Goal: Transaction & Acquisition: Obtain resource

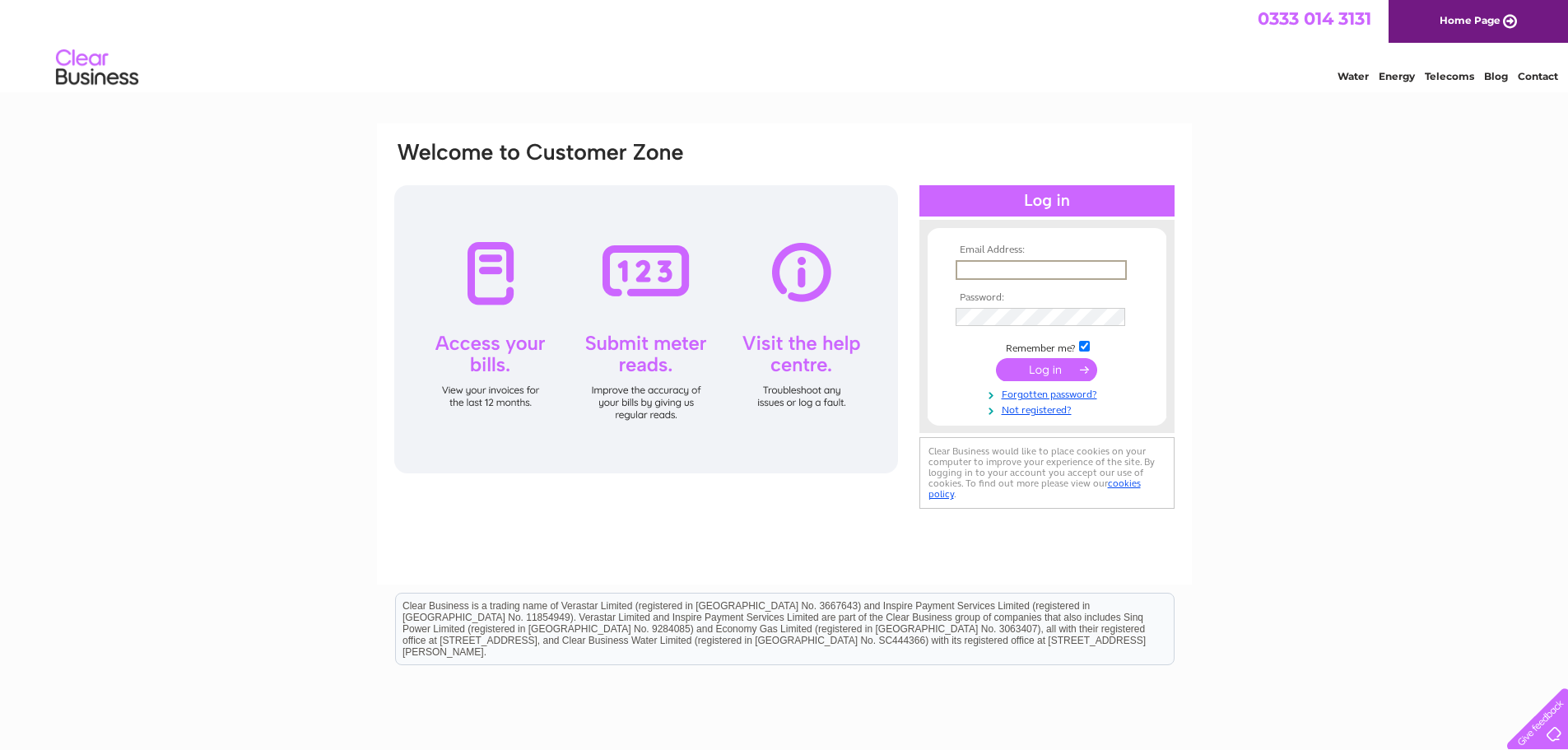
click at [1010, 270] on input "text" at bounding box center [1041, 269] width 172 height 20
click at [1323, 303] on div "Email Address: Password:" at bounding box center [784, 495] width 1568 height 742
click at [1013, 267] on input "text" at bounding box center [1040, 269] width 170 height 18
paste input "m.skene@relatedfluidpower.com"
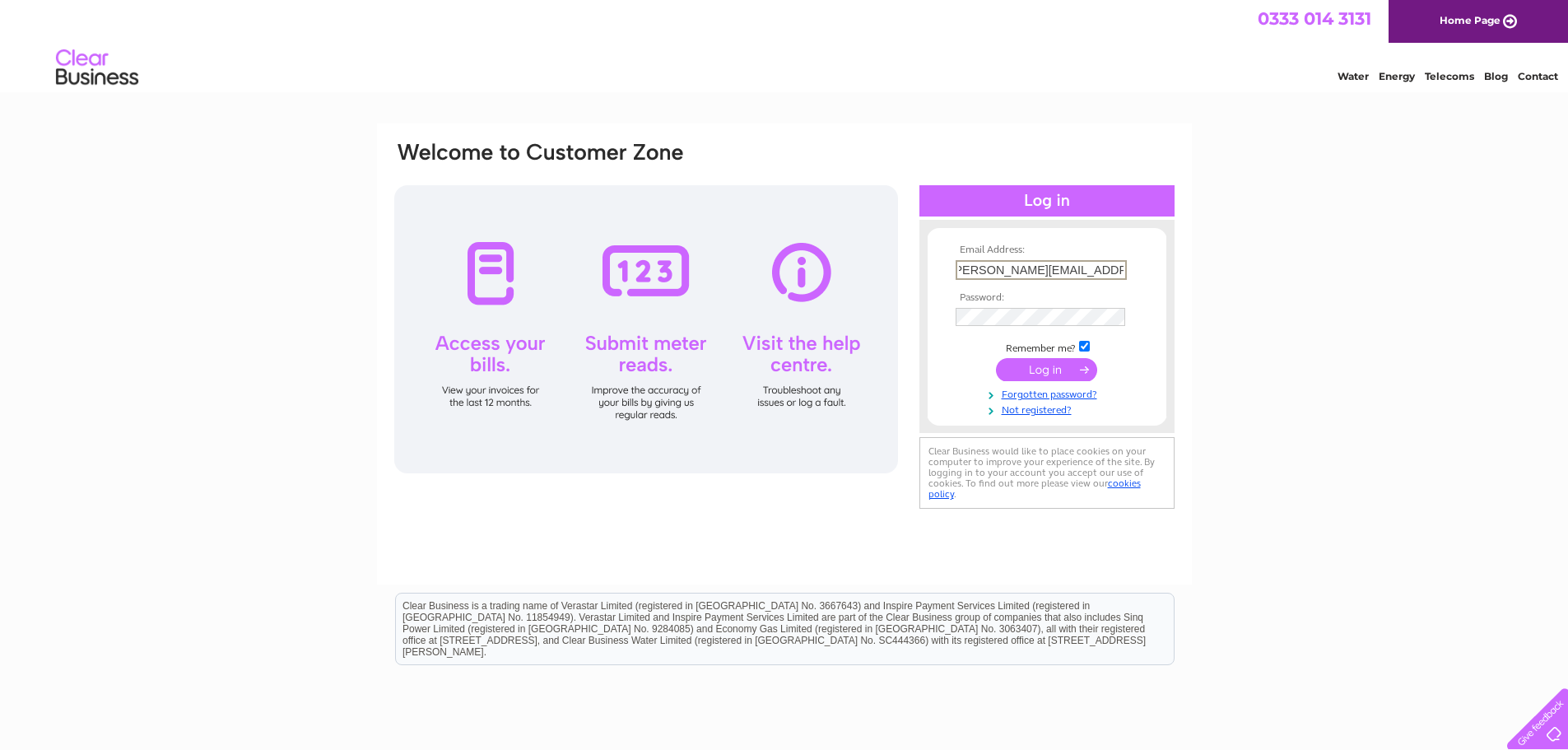
type input "m.skene@relatedfluidpower.com"
click at [1040, 368] on input "submit" at bounding box center [1046, 369] width 101 height 23
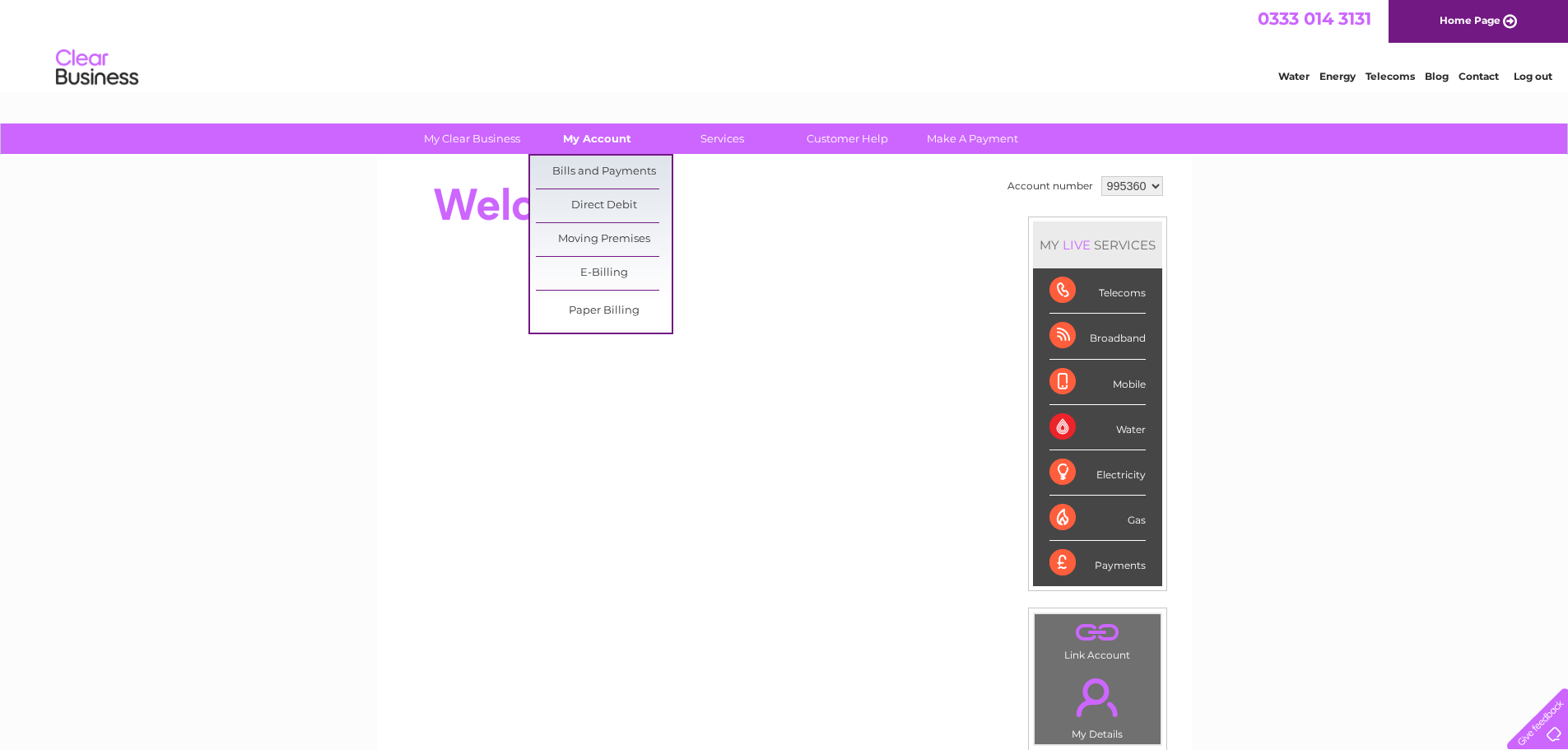
click at [596, 138] on link "My Account" at bounding box center [597, 139] width 136 height 30
click at [588, 172] on link "Bills and Payments" at bounding box center [604, 171] width 136 height 33
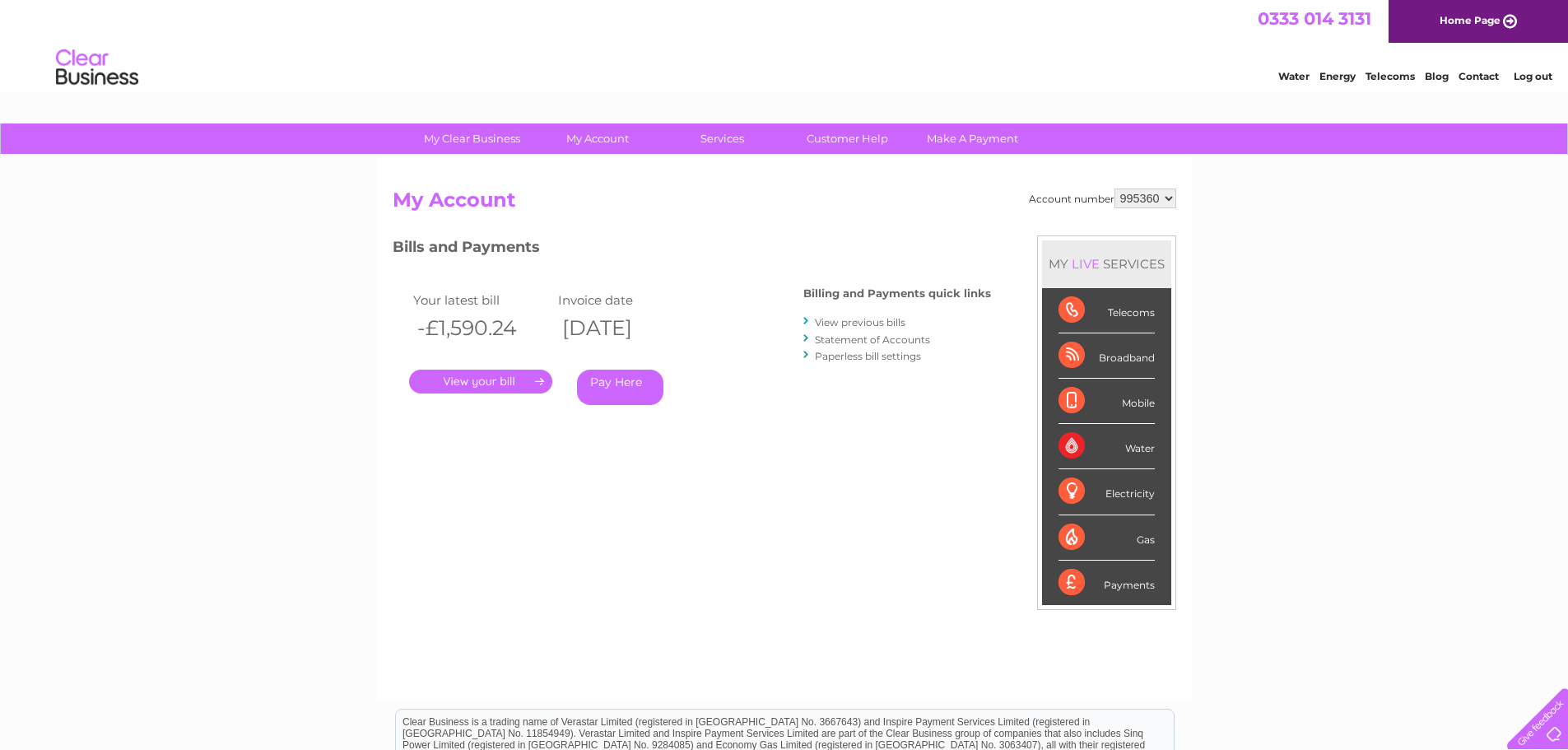
click at [473, 380] on link "." at bounding box center [481, 381] width 143 height 24
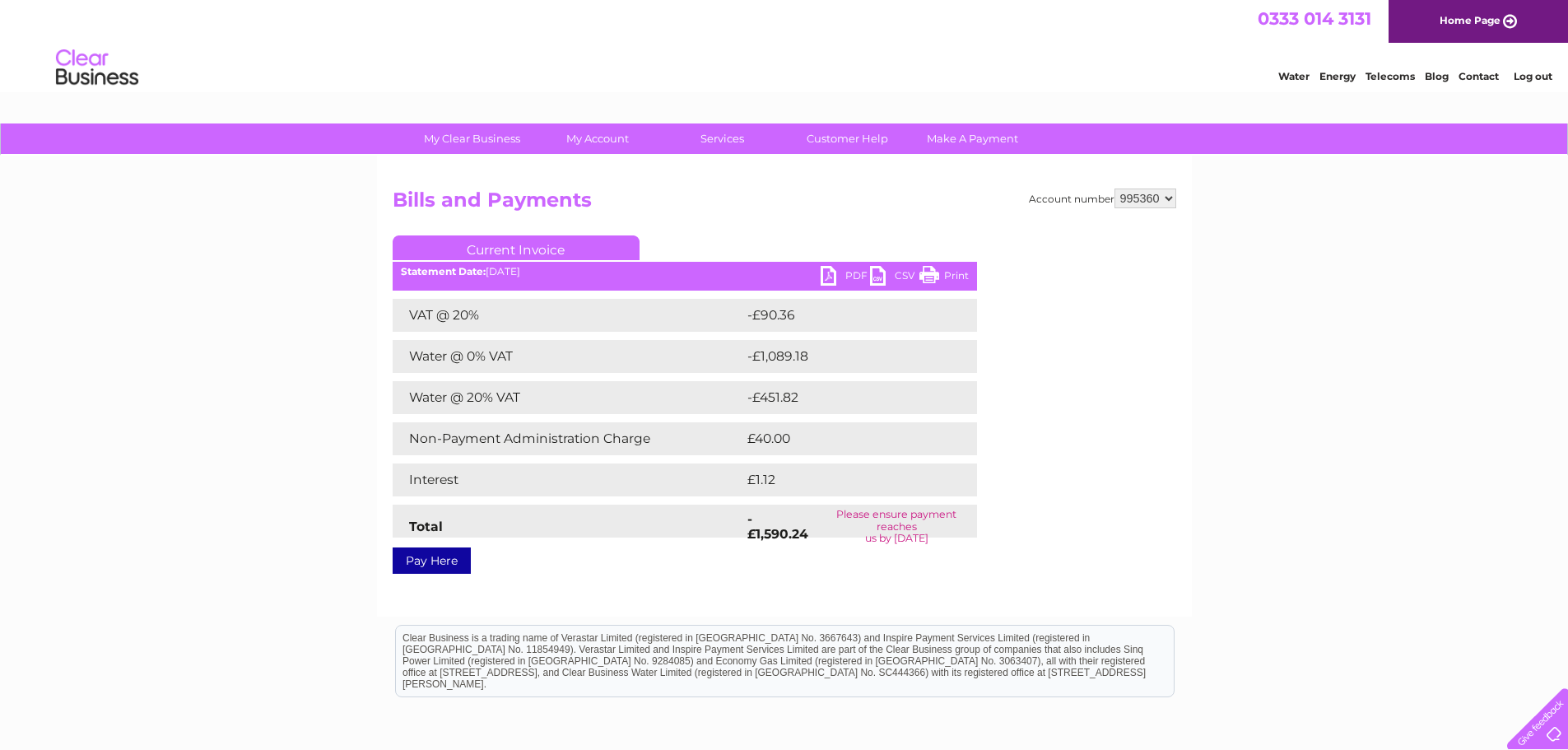
click at [845, 273] on link "PDF" at bounding box center [845, 277] width 49 height 24
